Goal: Information Seeking & Learning: Learn about a topic

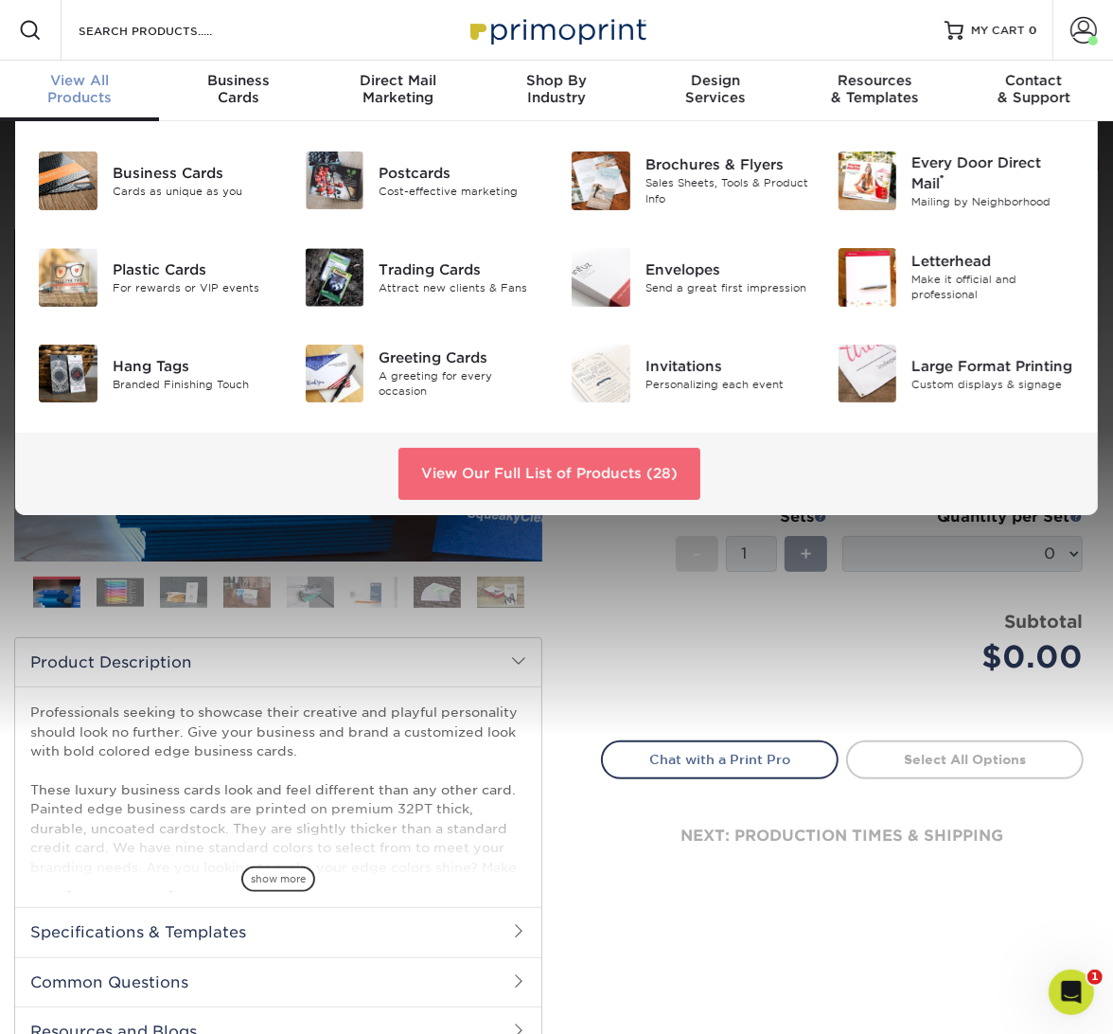
click at [536, 488] on link "View Our Full List of Products (28)" at bounding box center [550, 473] width 302 height 51
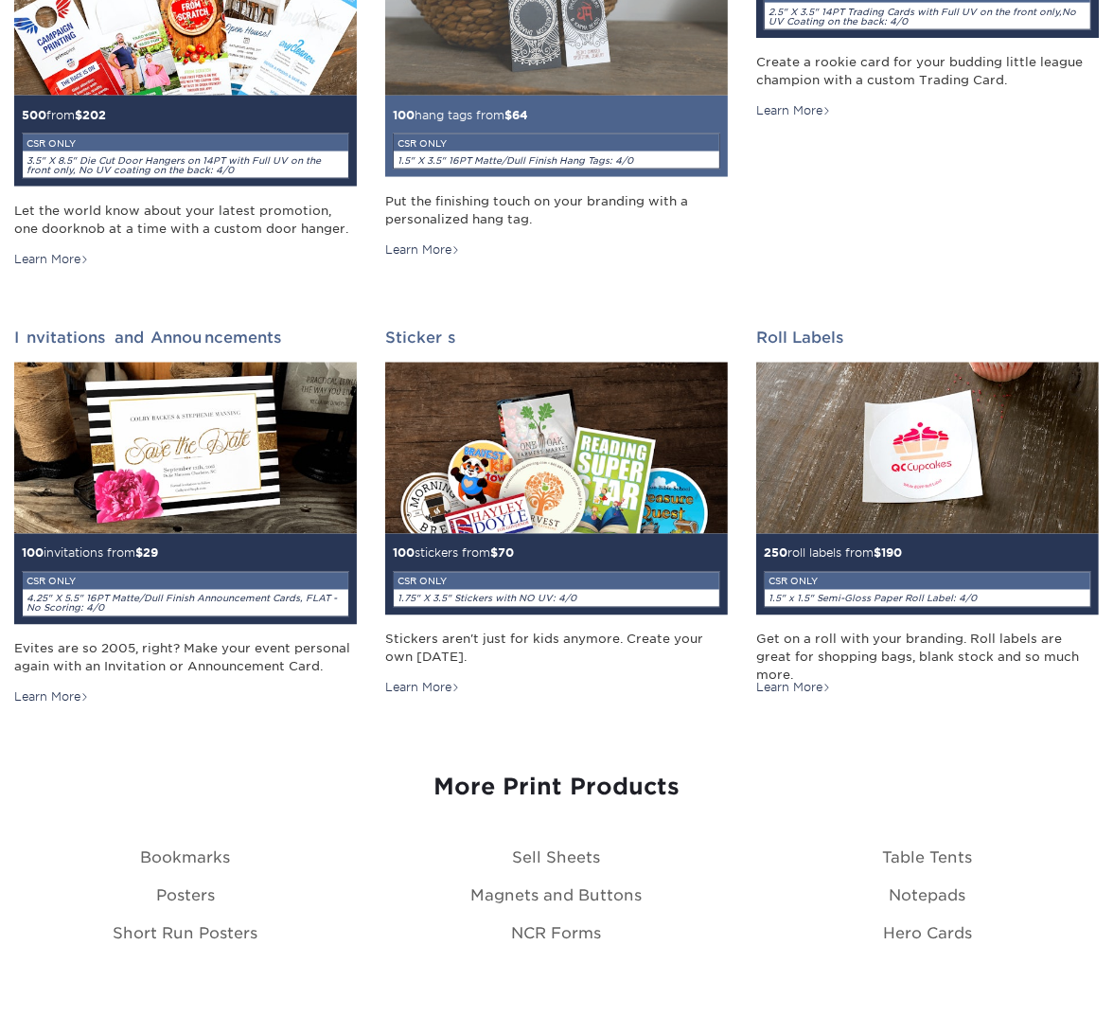
scroll to position [1982, 0]
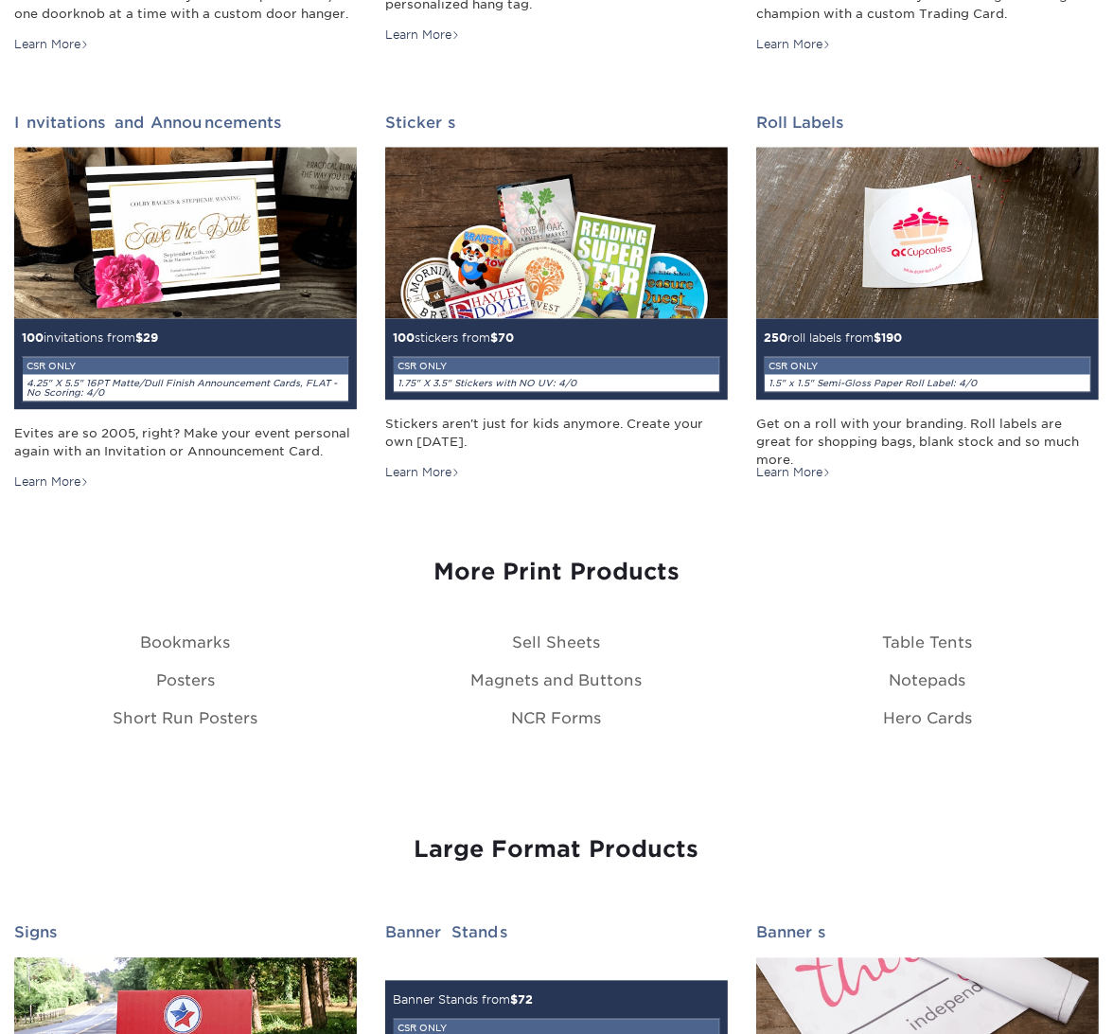
click at [580, 708] on div "NCR Forms" at bounding box center [556, 719] width 371 height 23
click at [580, 710] on link "NCR Forms" at bounding box center [557, 719] width 90 height 18
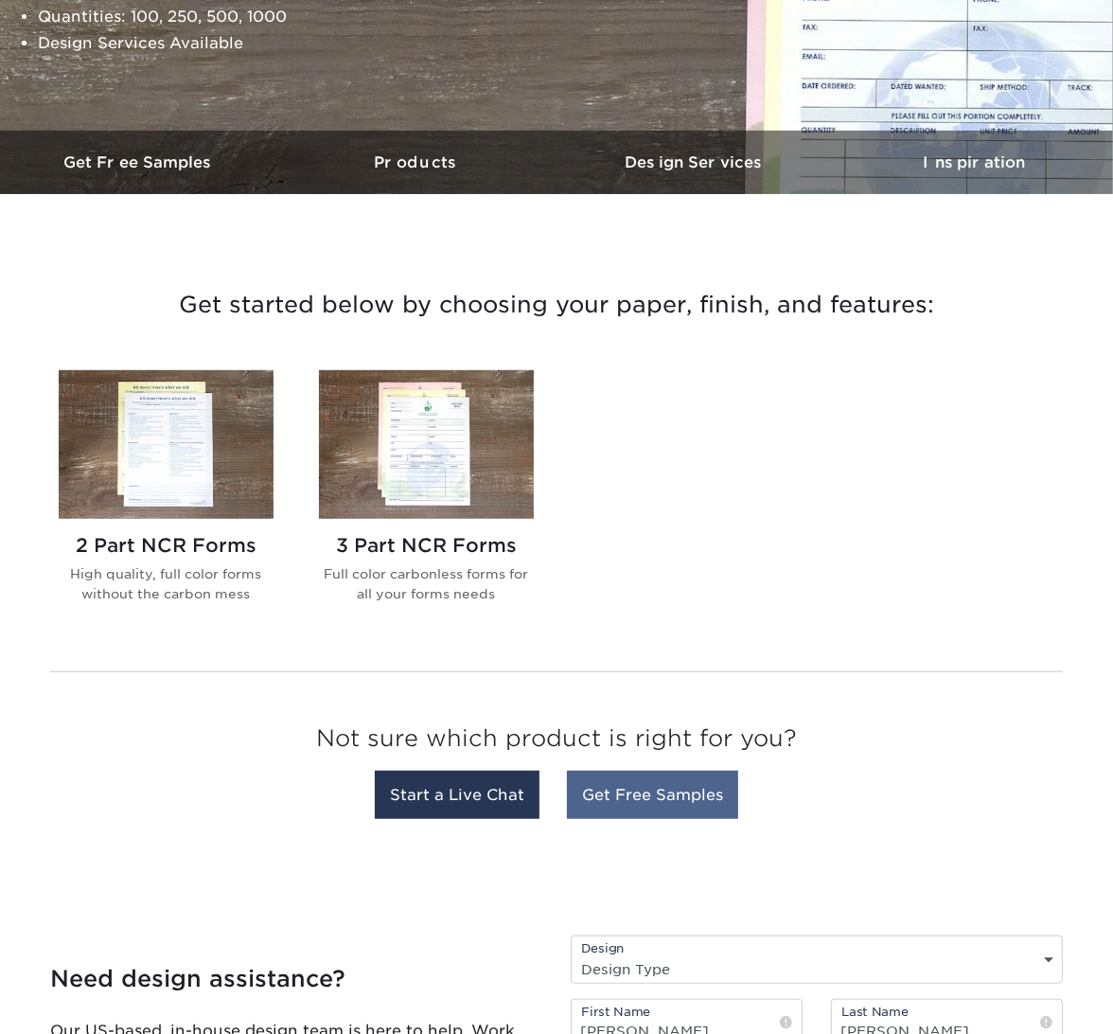
scroll to position [481, 0]
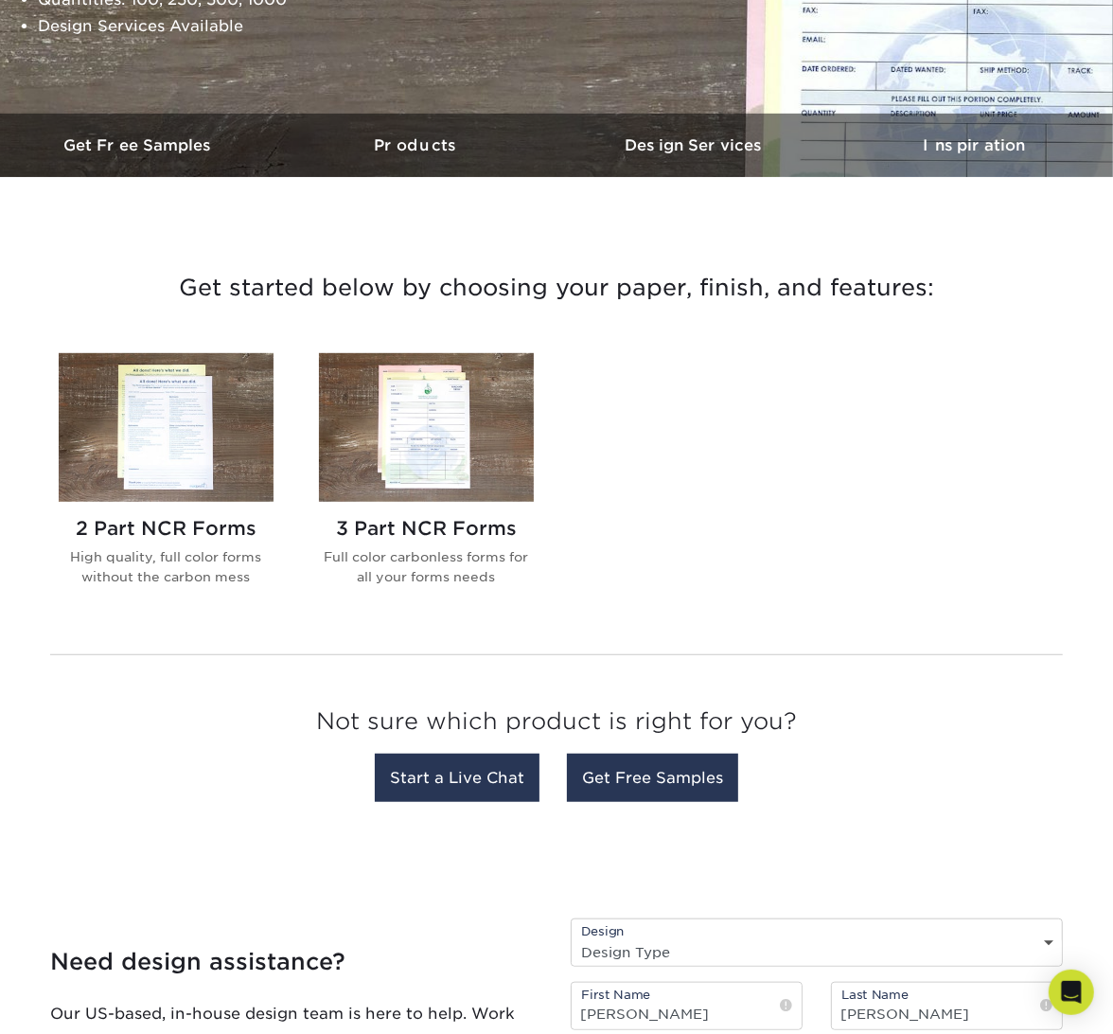
click at [369, 424] on img at bounding box center [426, 427] width 215 height 149
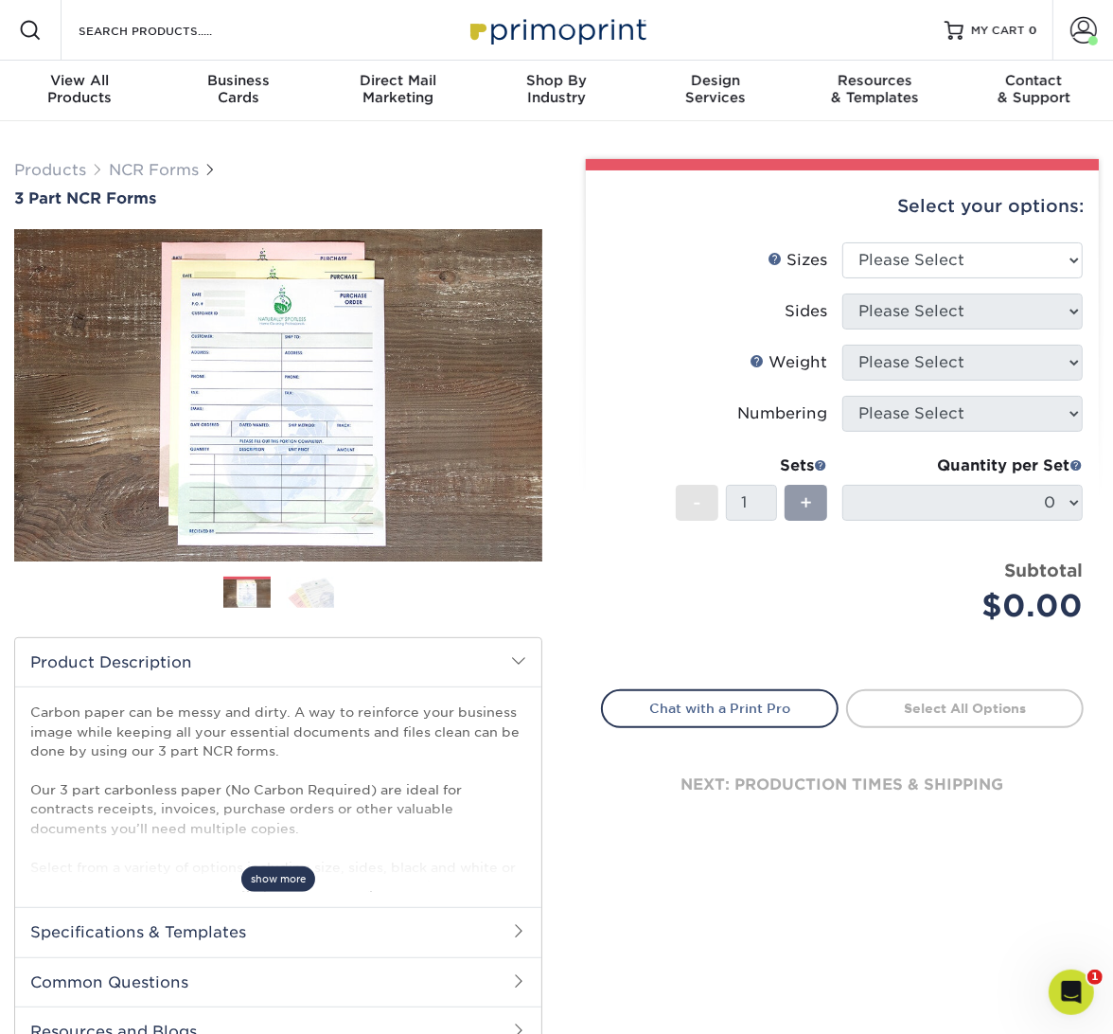
click at [279, 874] on span "show more" at bounding box center [278, 879] width 74 height 26
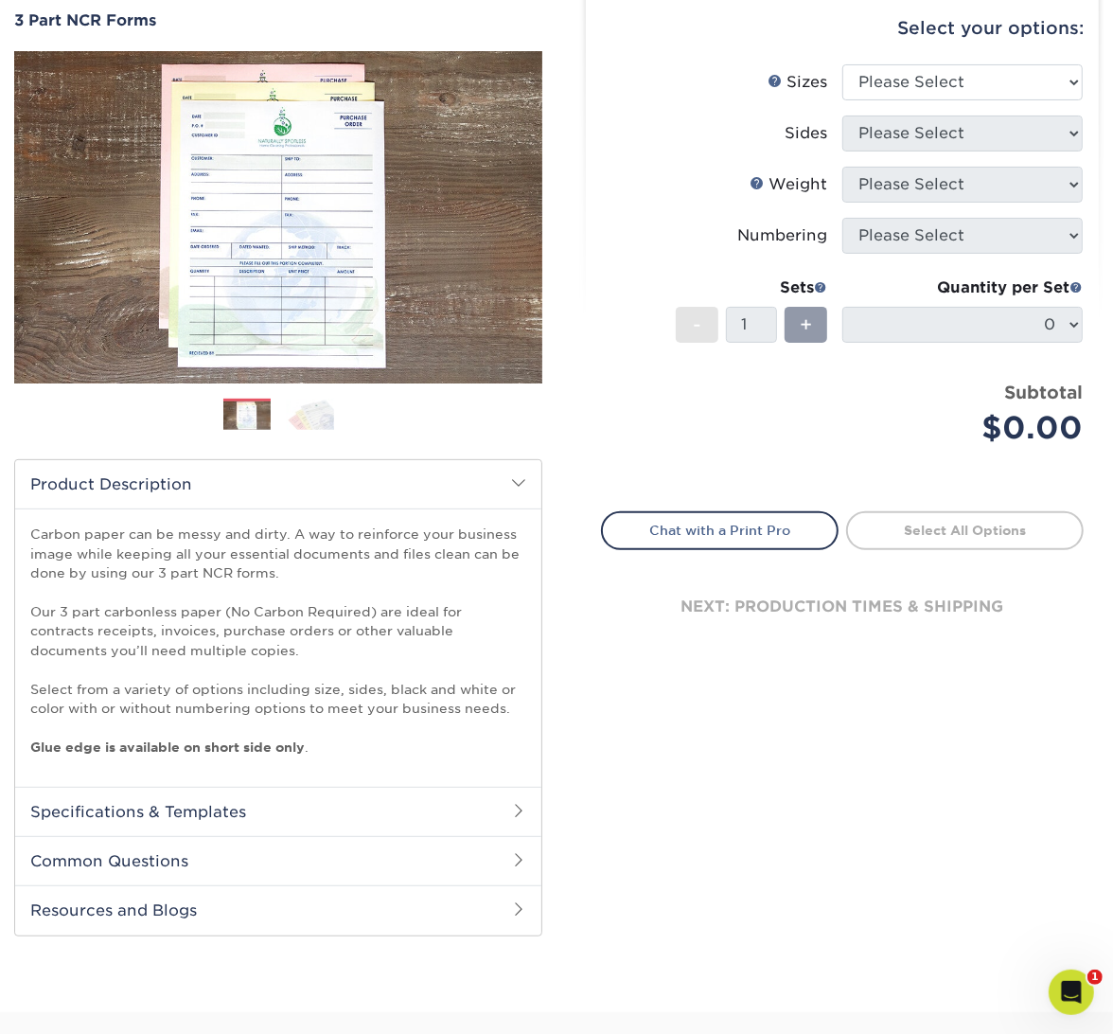
scroll to position [218, 0]
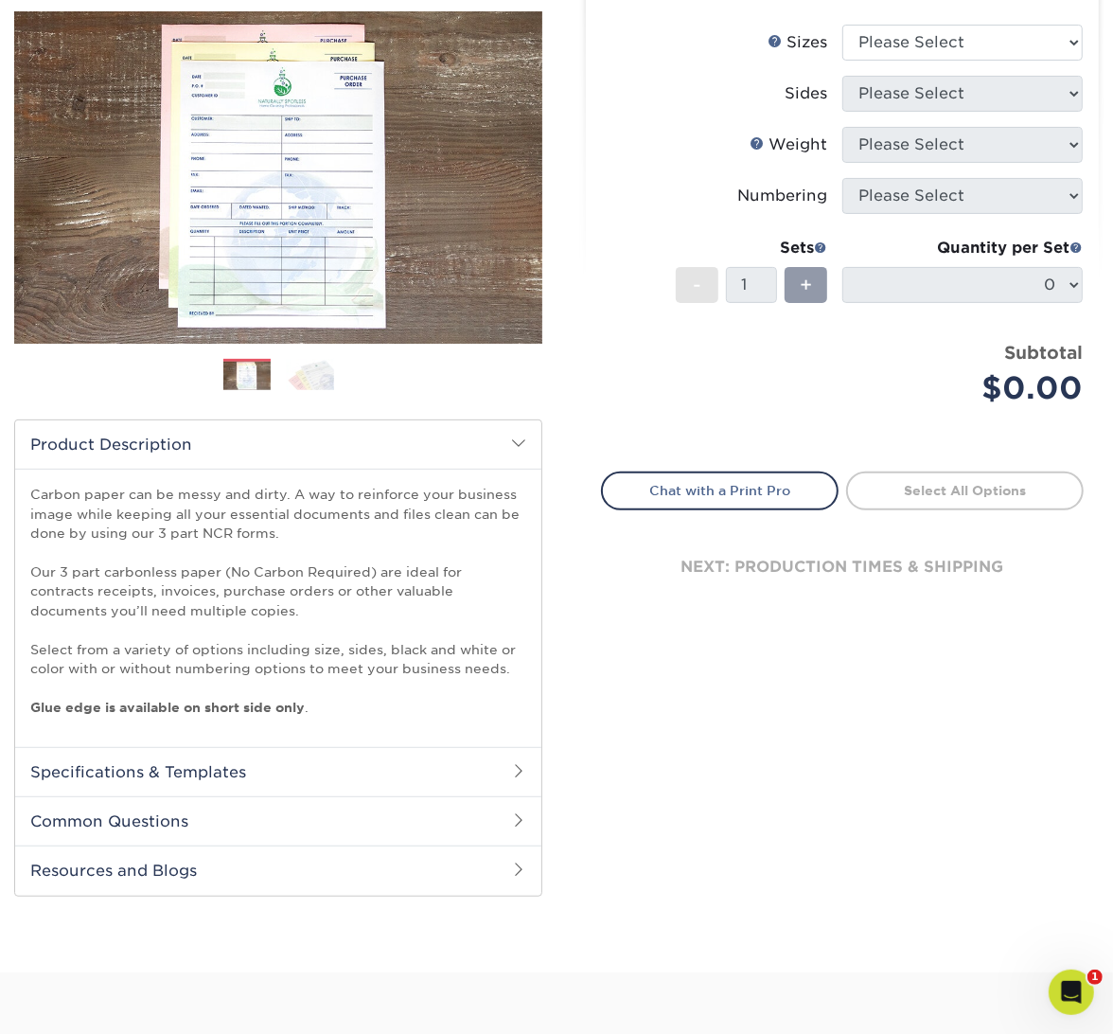
click at [150, 754] on h2 "Specifications & Templates" at bounding box center [278, 771] width 526 height 49
